Goal: Entertainment & Leisure: Browse casually

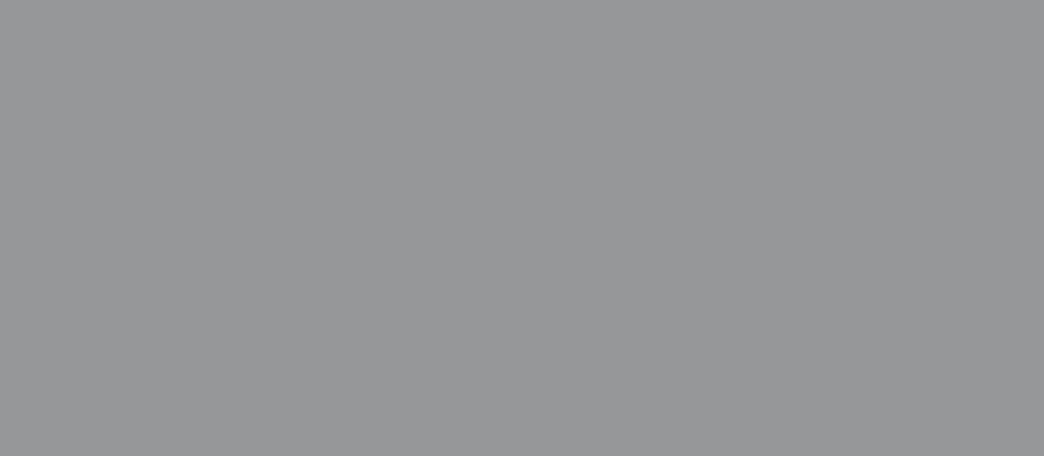
scroll to position [479, 0]
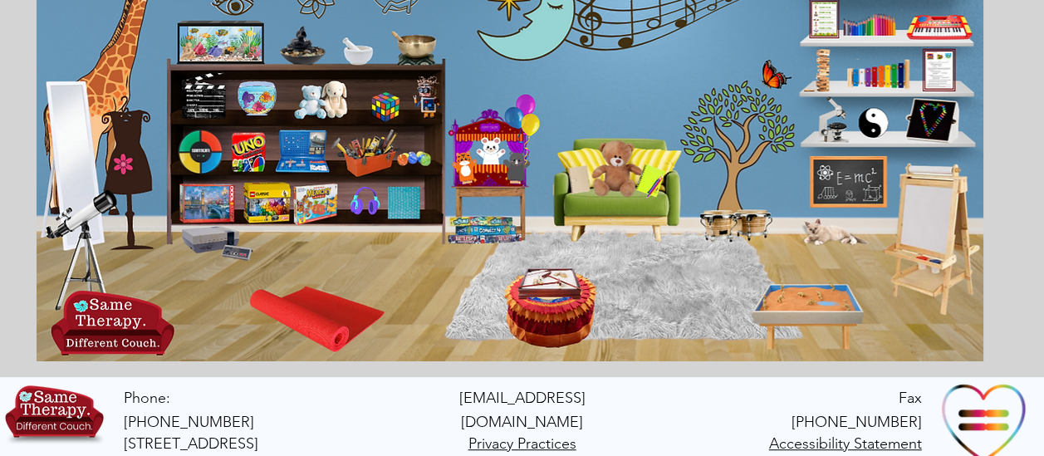
scroll to position [326, 0]
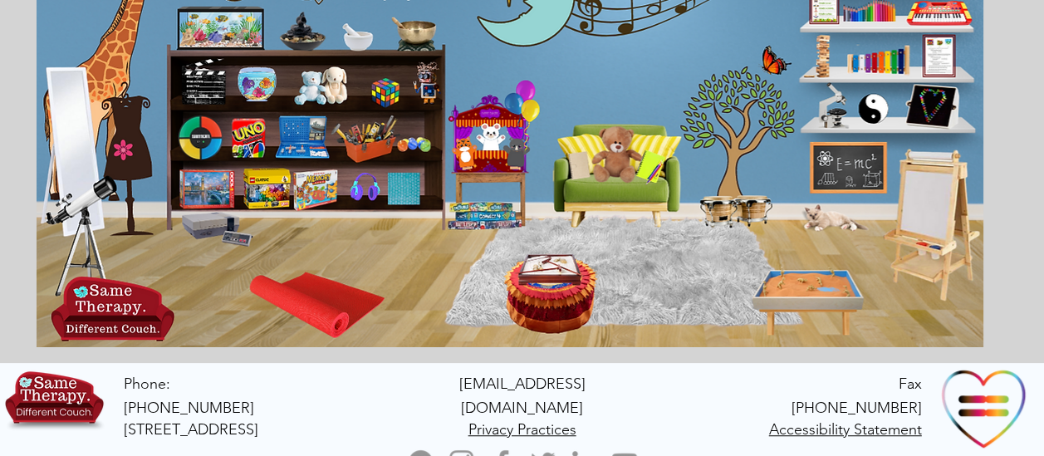
click at [817, 219] on icon "main content" at bounding box center [835, 215] width 61 height 29
click at [478, 145] on icon "An image of a puppet that when clicked brings you to a puppet theater game." at bounding box center [490, 133] width 32 height 32
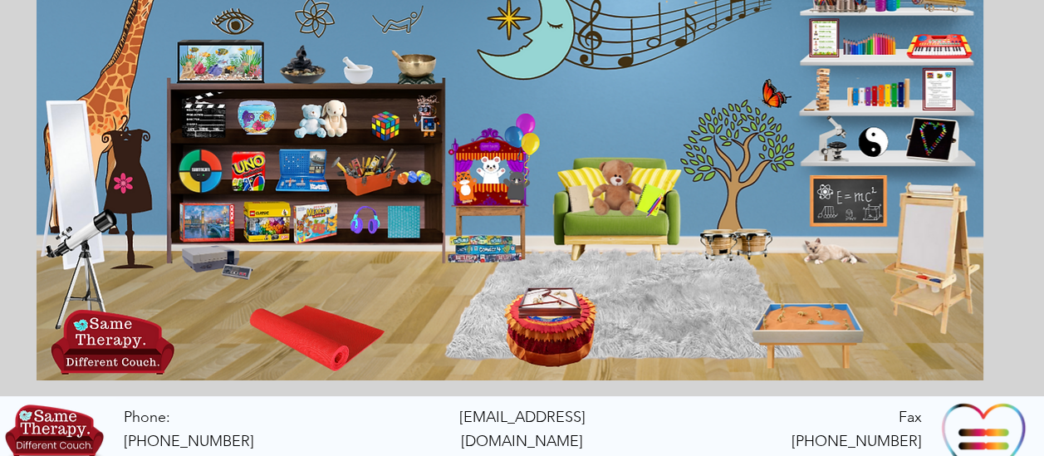
scroll to position [294, 0]
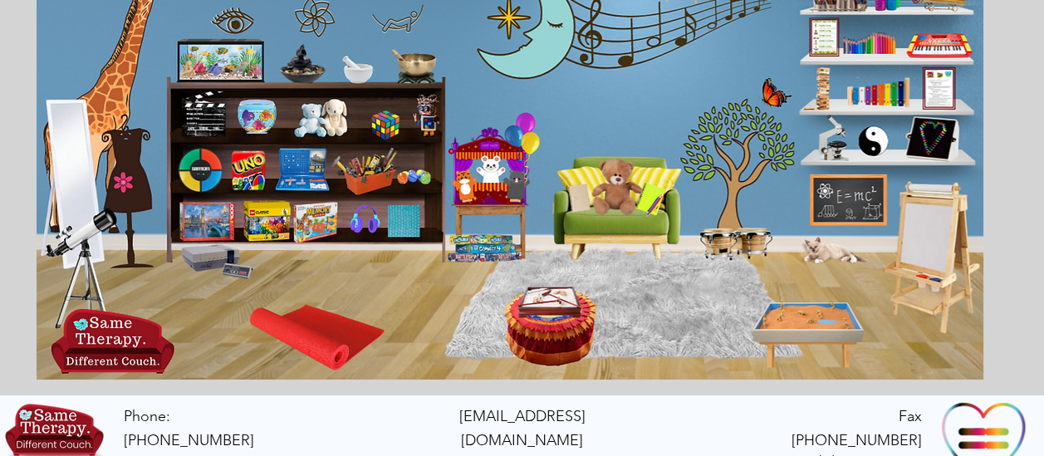
click at [934, 217] on icon "An image of a child's art easel that when clicked brings you to a sketch pad ga…" at bounding box center [935, 256] width 75 height 143
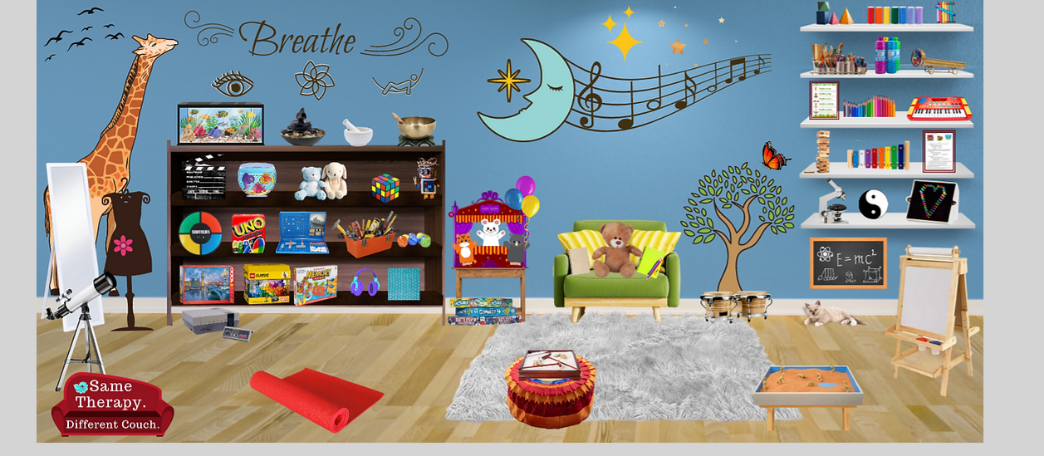
scroll to position [227, 0]
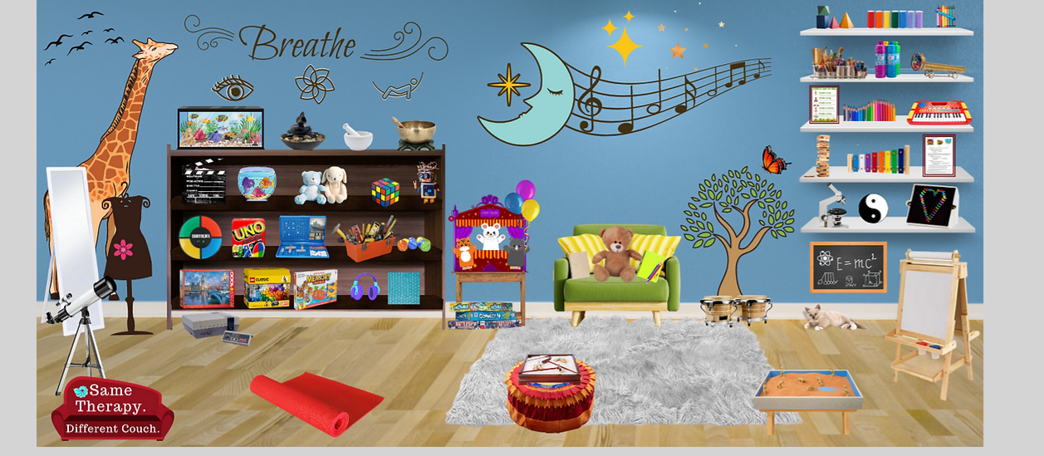
click at [861, 265] on icon "An image of a chalkboard with E=MC squared on it that when clicked brings you t…" at bounding box center [847, 266] width 71 height 47
click at [904, 325] on icon "An image of a child's art easel that when clicked brings you to a sketch pad ga…" at bounding box center [935, 324] width 75 height 143
